Goal: Information Seeking & Learning: Understand process/instructions

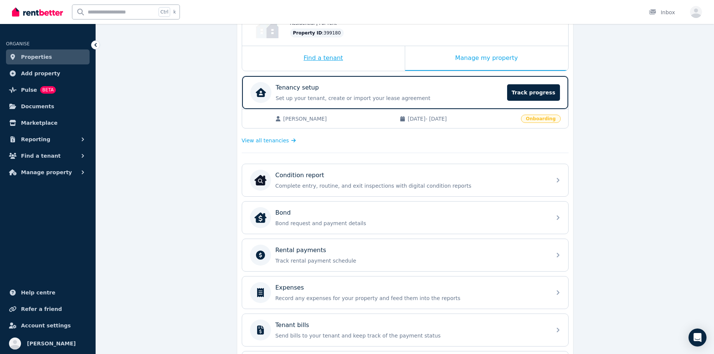
scroll to position [112, 0]
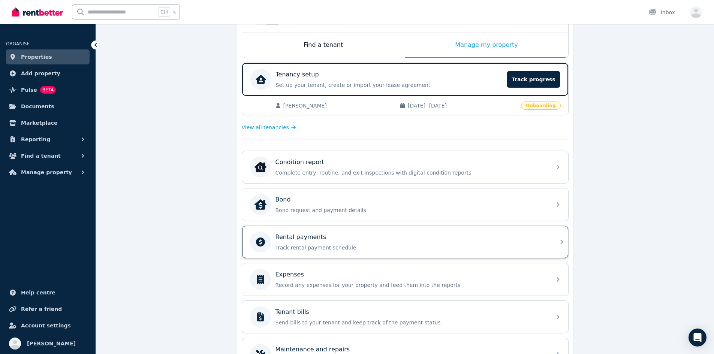
click at [318, 235] on p "Rental payments" at bounding box center [300, 237] width 51 height 9
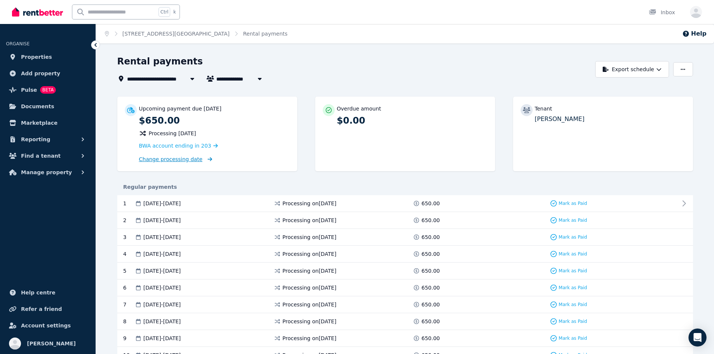
click at [154, 160] on span "Change processing date" at bounding box center [171, 158] width 64 height 7
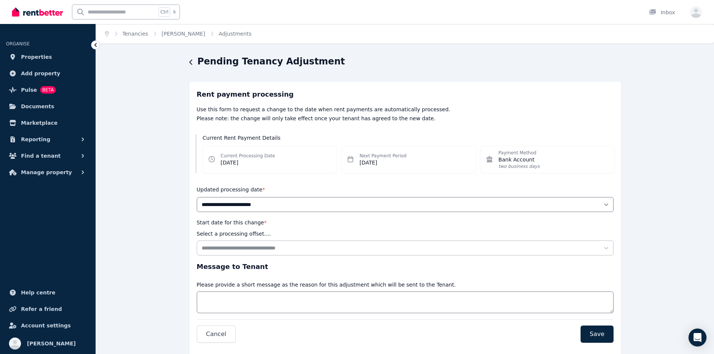
scroll to position [26, 0]
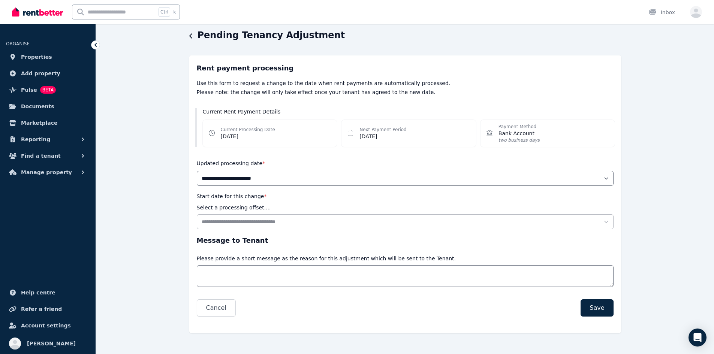
click at [247, 131] on dt "Current Processing Date" at bounding box center [248, 130] width 54 height 6
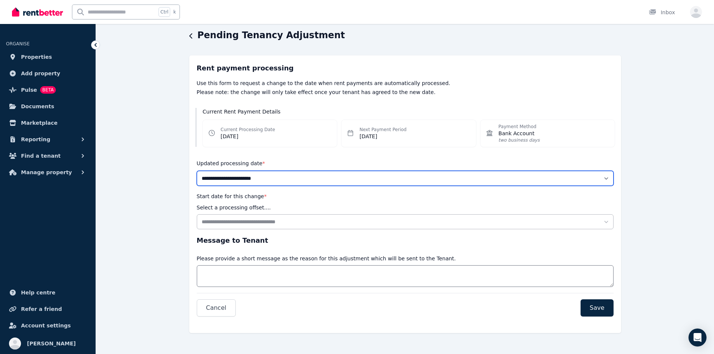
click at [240, 177] on select "**********" at bounding box center [405, 178] width 417 height 15
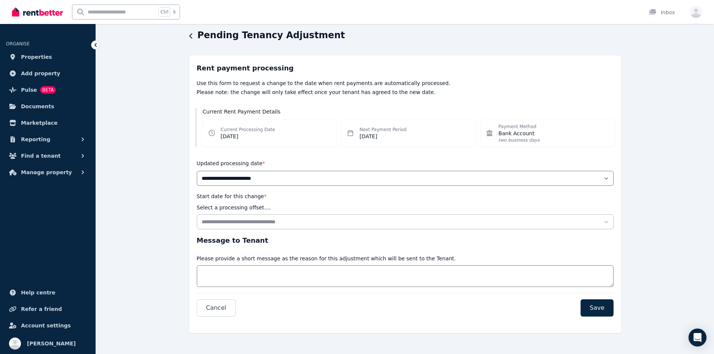
click at [357, 320] on div "**********" at bounding box center [405, 194] width 432 height 278
click at [248, 138] on dd "[DATE]" at bounding box center [248, 136] width 54 height 7
click at [96, 46] on icon at bounding box center [95, 45] width 2 height 4
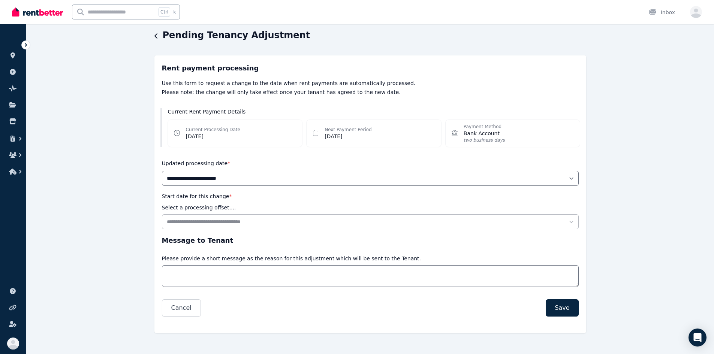
click at [155, 35] on icon "button" at bounding box center [156, 36] width 4 height 6
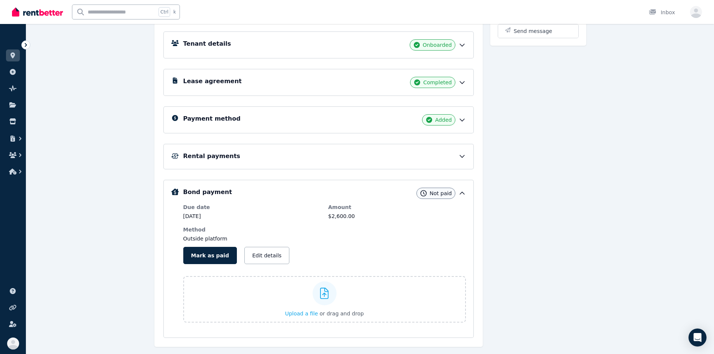
scroll to position [123, 0]
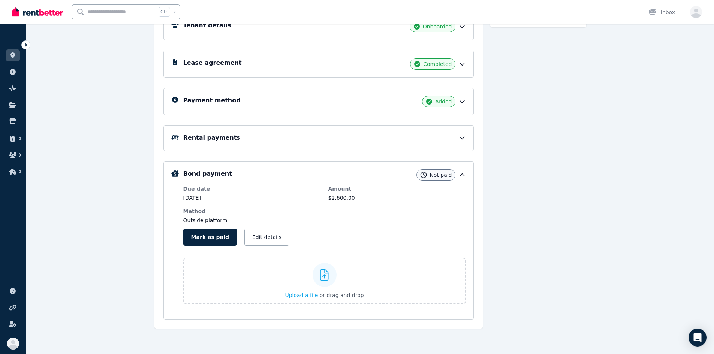
click at [294, 138] on div "Rental payments" at bounding box center [324, 137] width 283 height 9
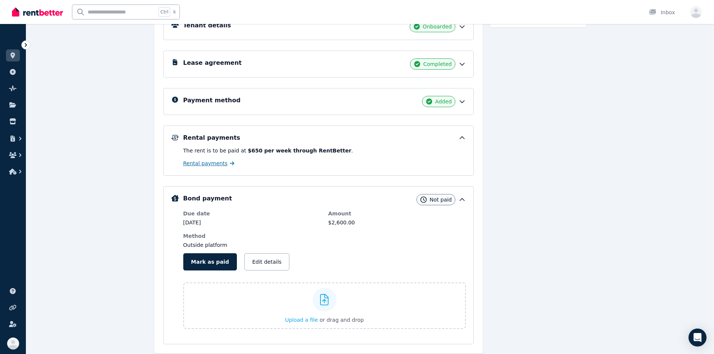
click at [208, 164] on span "Rental payments" at bounding box center [205, 163] width 45 height 7
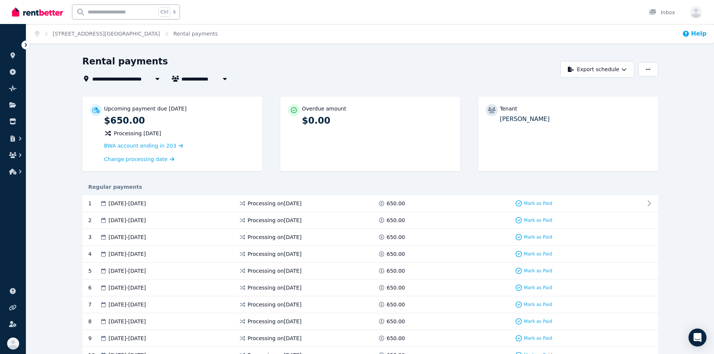
click at [698, 36] on button "Help" at bounding box center [694, 33] width 24 height 9
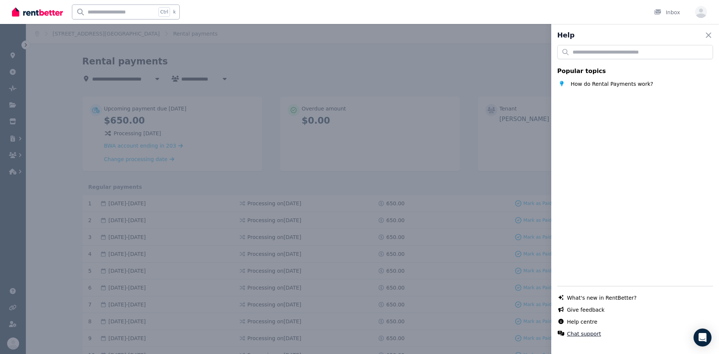
click at [580, 335] on button "Chat support" at bounding box center [584, 333] width 34 height 7
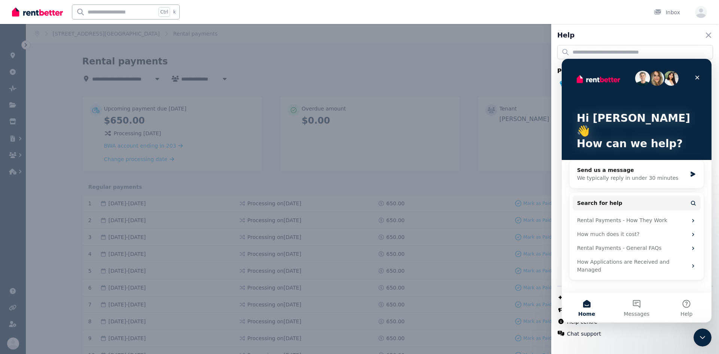
click at [591, 347] on div "Help Close panel Popular topics How do Rental Payments work? Chat with us live …" at bounding box center [636, 177] width 168 height 354
click at [620, 333] on div "Chat support" at bounding box center [636, 333] width 156 height 7
click at [695, 341] on div "Close Intercom Messenger" at bounding box center [702, 336] width 18 height 18
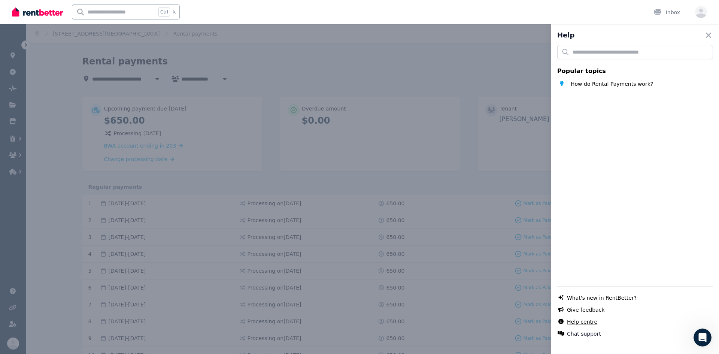
click at [571, 323] on link "Help centre" at bounding box center [582, 321] width 30 height 7
click at [338, 174] on div "Help Close panel Popular topics How do Rental Payments work? Chat with us live …" at bounding box center [359, 177] width 719 height 354
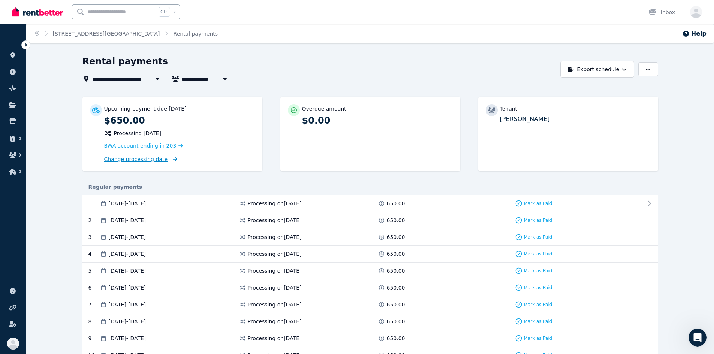
click at [120, 162] on span "Change processing date" at bounding box center [136, 158] width 64 height 7
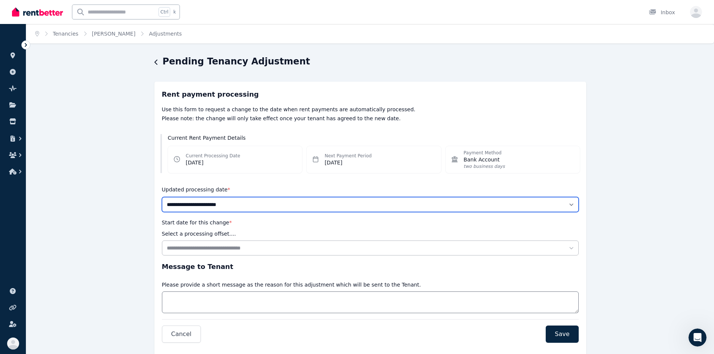
click at [213, 201] on select "**********" at bounding box center [370, 204] width 417 height 15
select select "******"
click at [162, 197] on select "**********" at bounding box center [370, 204] width 417 height 15
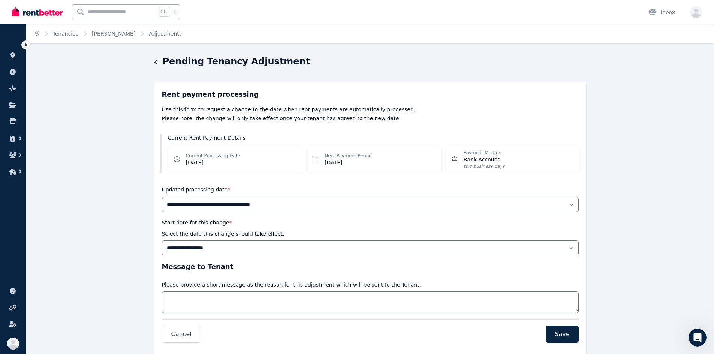
click at [224, 259] on div "**********" at bounding box center [370, 216] width 417 height 254
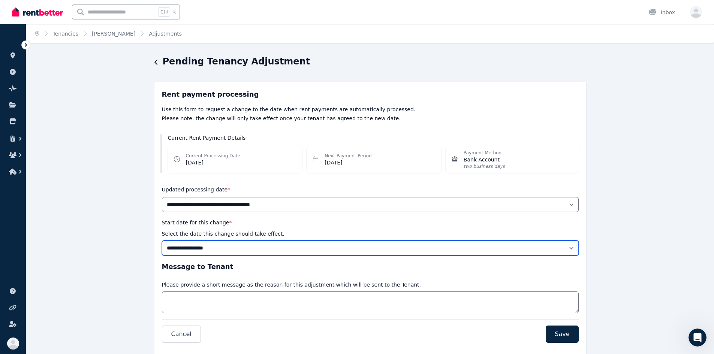
click at [226, 247] on select "**********" at bounding box center [370, 248] width 417 height 15
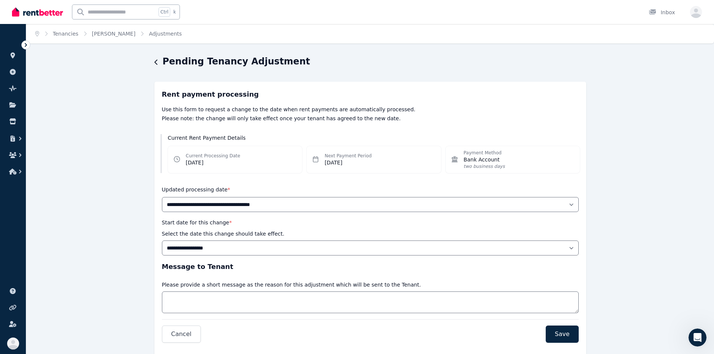
click at [118, 246] on div "**********" at bounding box center [370, 217] width 688 height 325
click at [155, 59] on button "button" at bounding box center [156, 62] width 4 height 9
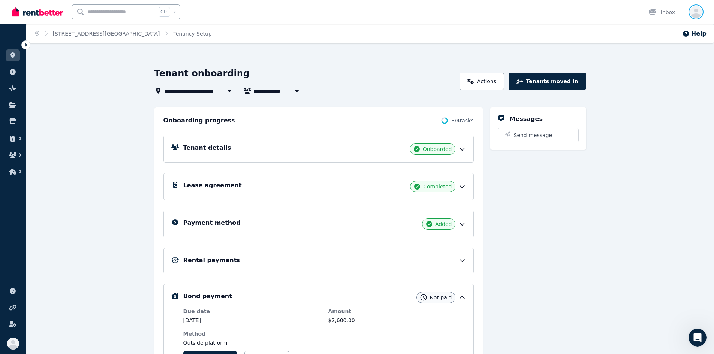
click at [697, 11] on icon "button" at bounding box center [696, 13] width 12 height 9
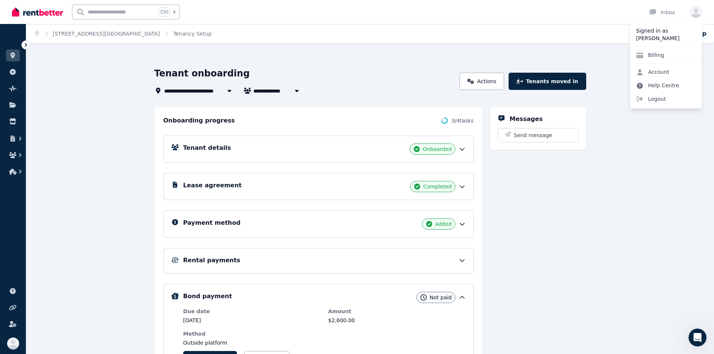
click at [658, 84] on link "Help Centre" at bounding box center [657, 85] width 55 height 13
drag, startPoint x: 378, startPoint y: 96, endPoint x: 375, endPoint y: 69, distance: 27.5
click at [375, 69] on div "Tenant onboarding" at bounding box center [304, 74] width 301 height 14
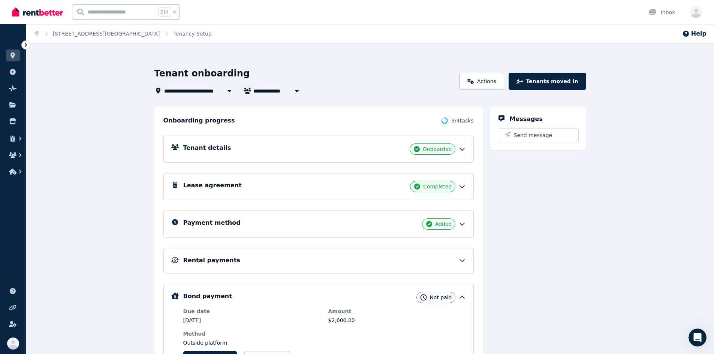
click at [701, 8] on div "Open user menu" at bounding box center [696, 12] width 12 height 12
click at [696, 13] on icon "button" at bounding box center [696, 13] width 12 height 9
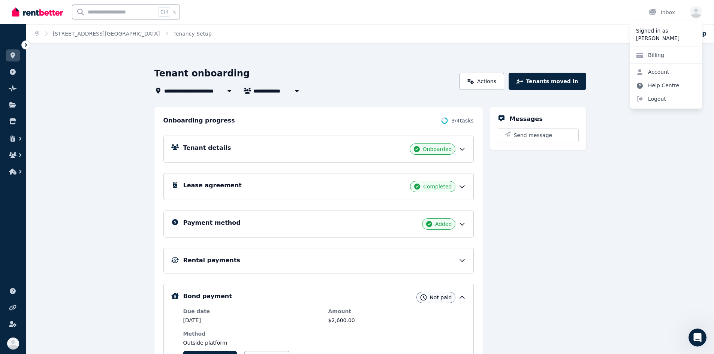
click at [660, 84] on link "Help Centre" at bounding box center [657, 85] width 55 height 13
click at [594, 229] on div "**********" at bounding box center [370, 271] width 688 height 409
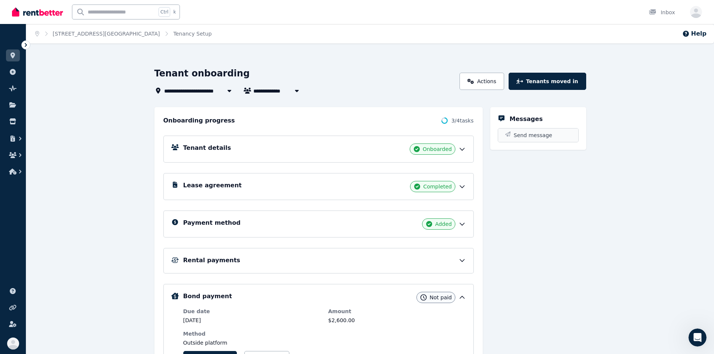
click at [525, 132] on span "Send message" at bounding box center [533, 135] width 39 height 7
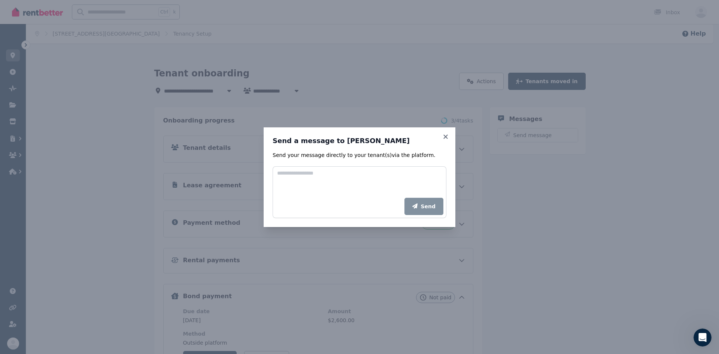
click at [335, 166] on form "Send your message directly to your tenant(s) via the platform. Add your message…" at bounding box center [360, 184] width 174 height 67
click at [445, 136] on icon at bounding box center [446, 137] width 4 height 4
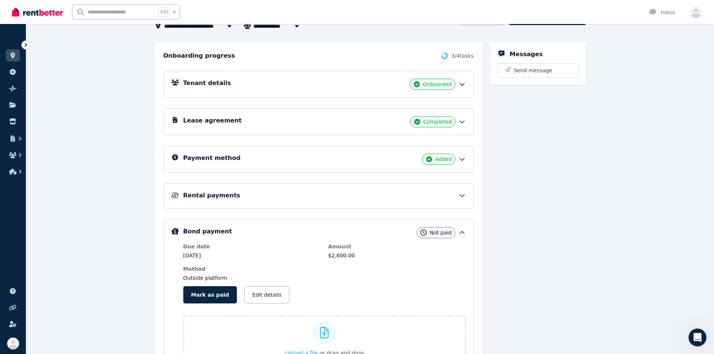
scroll to position [112, 0]
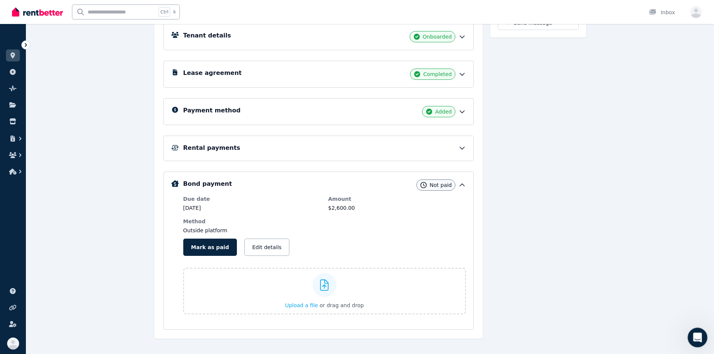
click at [697, 339] on icon "Open Intercom Messenger" at bounding box center [696, 336] width 12 height 12
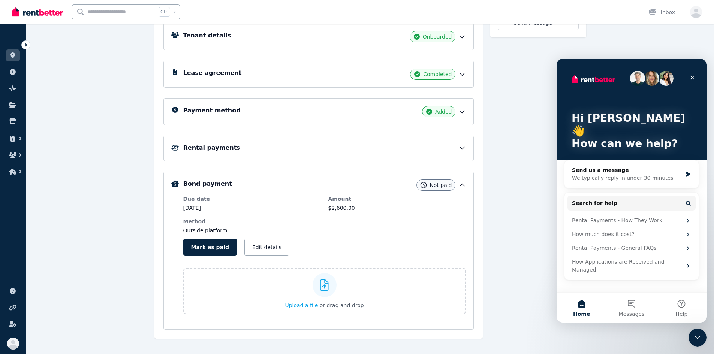
click at [623, 270] on div "Hi [PERSON_NAME] 👋 How can we help? Send us a message We typically reply in und…" at bounding box center [631, 175] width 150 height 233
click at [591, 306] on button "Home" at bounding box center [581, 308] width 50 height 30
click at [578, 199] on span "Search for help" at bounding box center [594, 203] width 45 height 8
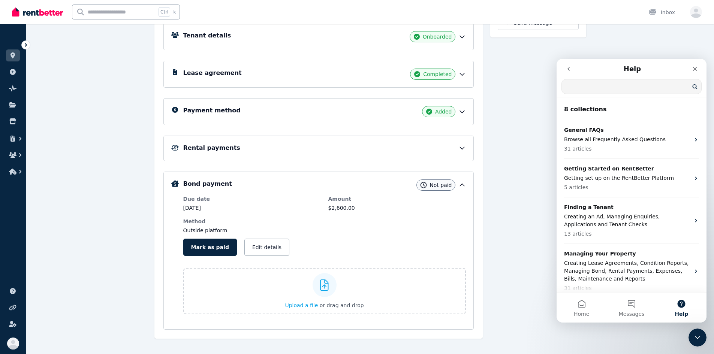
click at [603, 83] on input "Search for help" at bounding box center [631, 86] width 139 height 14
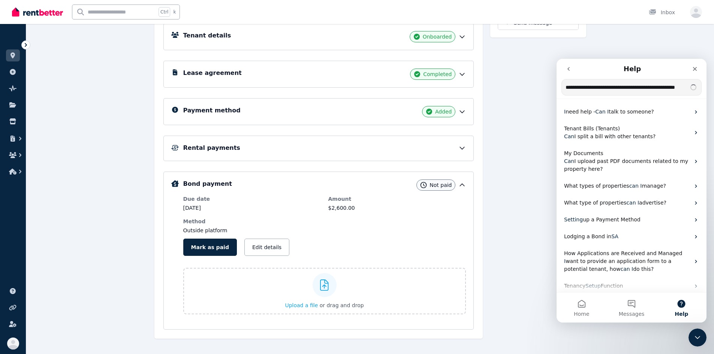
scroll to position [0, 5]
type input "**********"
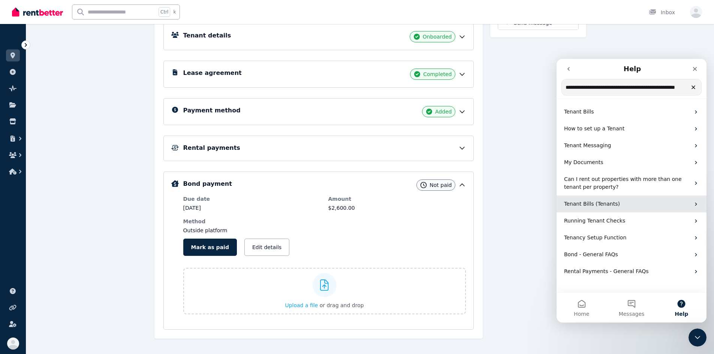
scroll to position [0, 0]
click at [563, 198] on div "Tenant Bills (Tenants)" at bounding box center [631, 204] width 150 height 17
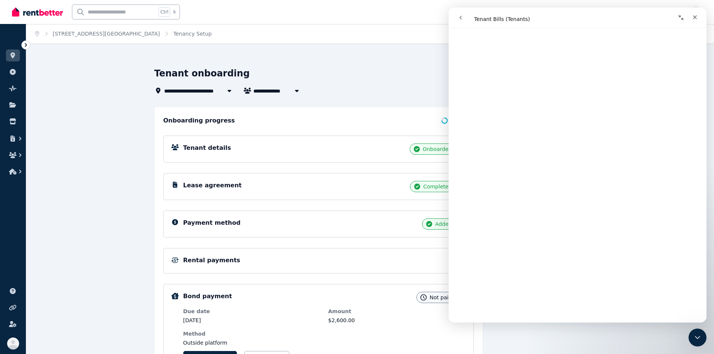
scroll to position [1478, 0]
click at [632, 310] on div "Did this answer your question? 😞 😐 😃" at bounding box center [577, 305] width 240 height 28
click at [349, 248] on div "Rental payments" at bounding box center [318, 260] width 310 height 25
